Goal: Download file/media

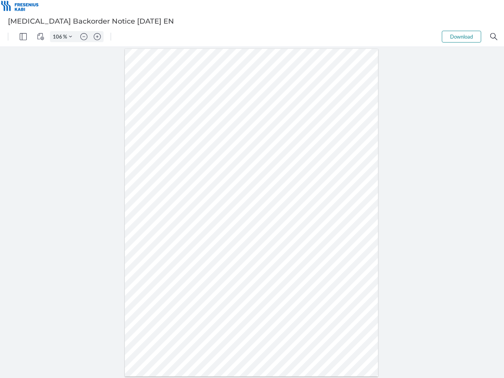
click at [23, 37] on img "Panel" at bounding box center [23, 36] width 7 height 7
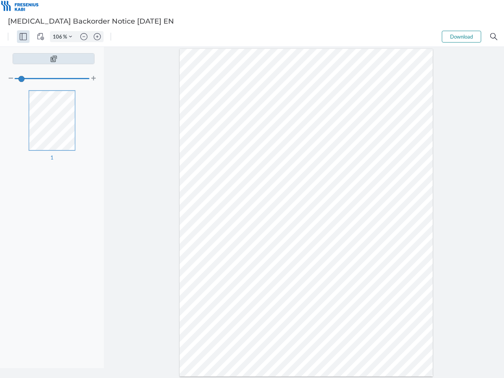
click at [41, 37] on img "View Controls" at bounding box center [40, 36] width 7 height 7
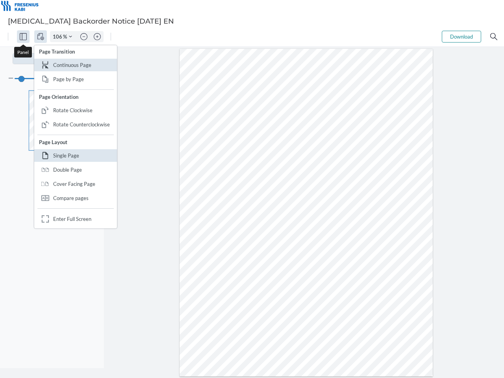
click at [59, 37] on input "106" at bounding box center [56, 36] width 13 height 7
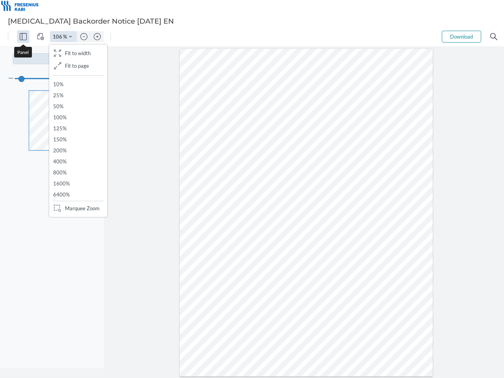
click at [70, 37] on img "Zoom Controls" at bounding box center [70, 36] width 3 height 3
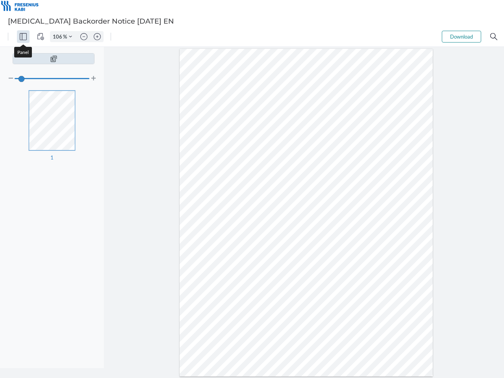
click at [84, 37] on img "Zoom out" at bounding box center [83, 36] width 7 height 7
click at [97, 37] on img "Zoom in" at bounding box center [97, 36] width 7 height 7
type input "106"
click at [461, 37] on button "Download" at bounding box center [461, 37] width 39 height 12
click at [493, 37] on img "Search" at bounding box center [493, 36] width 7 height 7
